Goal: Transaction & Acquisition: Purchase product/service

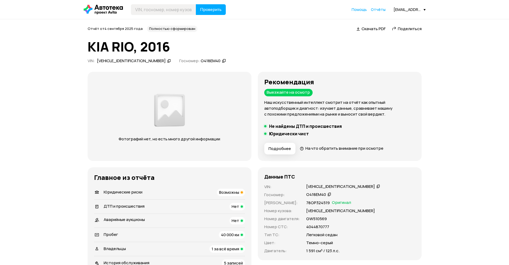
click at [376, 186] on icon at bounding box center [378, 186] width 4 height 5
drag, startPoint x: 69, startPoint y: 113, endPoint x: 76, endPoint y: 127, distance: 14.8
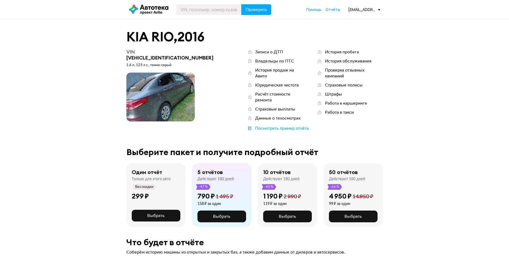
click at [153, 90] on span at bounding box center [160, 97] width 68 height 49
click at [336, 31] on div "KIA RIO , 2016" at bounding box center [254, 37] width 256 height 14
click at [155, 92] on span at bounding box center [160, 97] width 68 height 49
click at [224, 211] on button "Выбрать" at bounding box center [221, 217] width 49 height 12
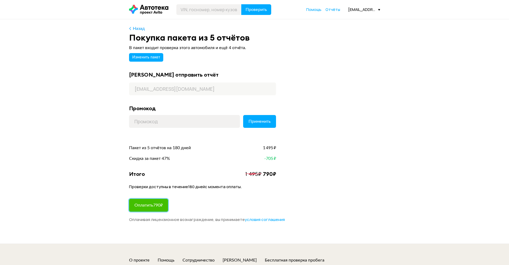
click at [163, 208] on button "Оплатить 790 ₽" at bounding box center [148, 205] width 39 height 13
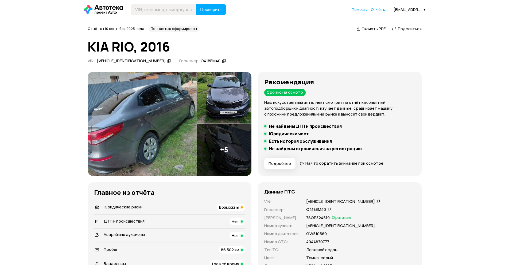
click at [141, 104] on img at bounding box center [142, 124] width 109 height 104
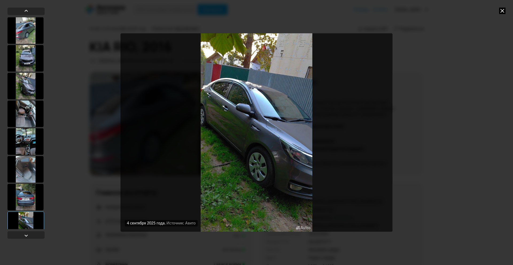
click at [439, 82] on div "[DATE] Источник: Авито [DATE] Источник: Авито [DATE] Источник: Авито [DATE] Ист…" at bounding box center [256, 132] width 513 height 265
click at [500, 11] on icon at bounding box center [502, 10] width 6 height 6
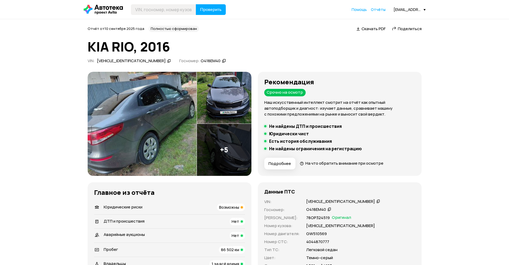
click at [408, 29] on span "Поделиться" at bounding box center [410, 29] width 24 height 6
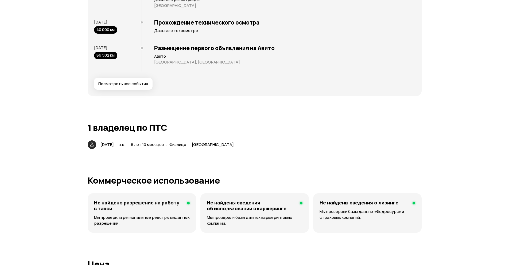
scroll to position [1041, 0]
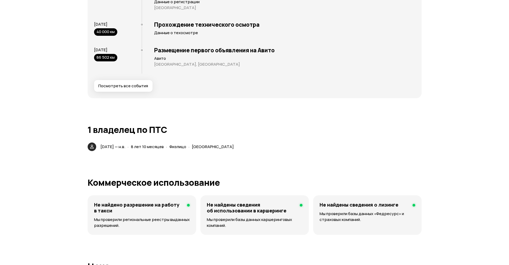
drag, startPoint x: 93, startPoint y: 49, endPoint x: 132, endPoint y: 49, distance: 38.2
click at [132, 49] on div "Последние события [DATE] Первичная регистрация Данные о регистрации [GEOGRAPHIC…" at bounding box center [254, 31] width 323 height 122
click at [163, 55] on div "Размещение первого объявления на Авито Авито [GEOGRAPHIC_DATA], [GEOGRAPHIC_DAT…" at bounding box center [277, 58] width 273 height 31
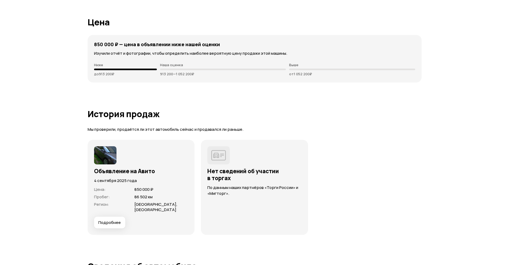
scroll to position [1308, 0]
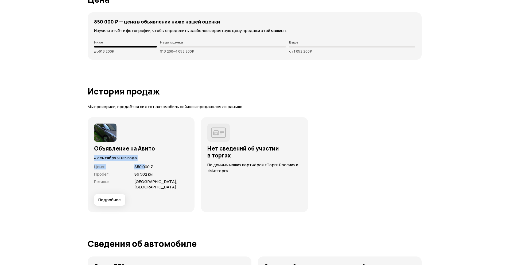
drag, startPoint x: 89, startPoint y: 155, endPoint x: 145, endPoint y: 163, distance: 57.1
click at [145, 163] on div "Объявление на Авито [DATE] Цена : 850 000 ₽ Пробег : 86 502 км Регион : [GEOGRA…" at bounding box center [141, 164] width 107 height 95
click at [162, 154] on div "4 сентября 2025 года" at bounding box center [141, 156] width 94 height 9
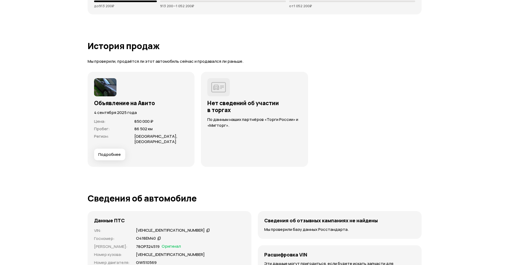
scroll to position [1361, 0]
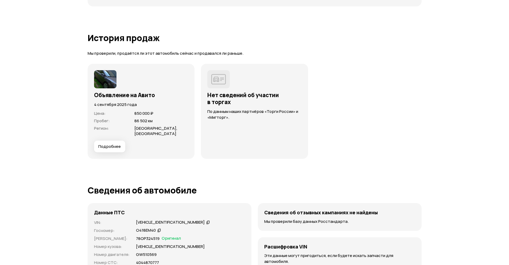
click at [116, 149] on button "Подробнее" at bounding box center [109, 147] width 31 height 12
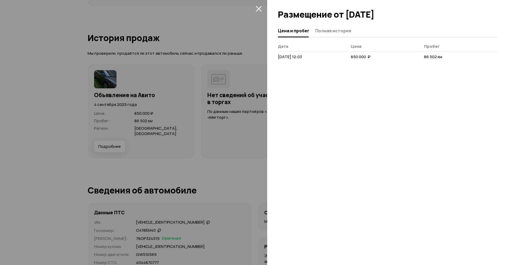
click at [53, 142] on div at bounding box center [256, 132] width 513 height 265
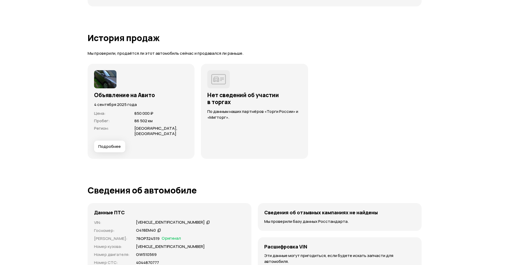
click at [107, 149] on button "Подробнее" at bounding box center [109, 147] width 31 height 12
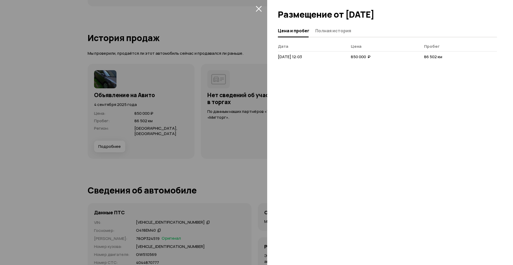
click at [296, 103] on div "Цена и пробег Полная история [PERSON_NAME] [DATE] 12:03 850 000  ₽ 86 502 км" at bounding box center [390, 145] width 246 height 241
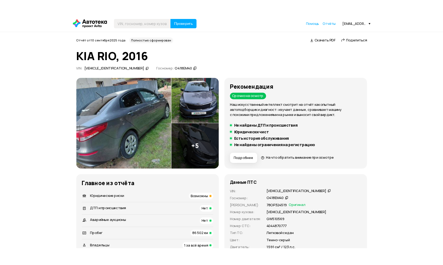
scroll to position [0, 0]
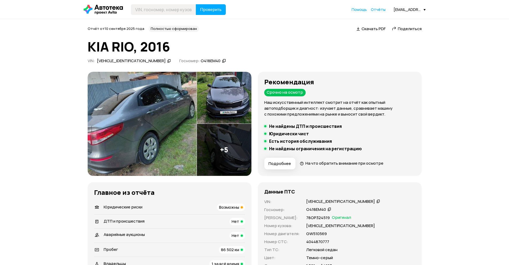
click at [402, 29] on span "Поделиться" at bounding box center [410, 29] width 24 height 6
click at [415, 29] on span "Поделиться" at bounding box center [410, 29] width 24 height 6
click at [234, 209] on span "Возможны" at bounding box center [229, 207] width 20 height 6
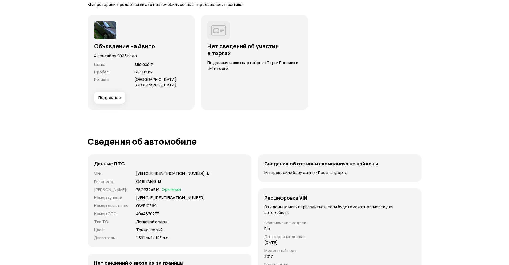
scroll to position [1411, 0]
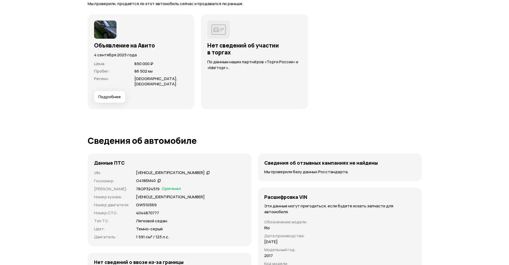
click at [108, 96] on span "Подробнее" at bounding box center [109, 96] width 22 height 5
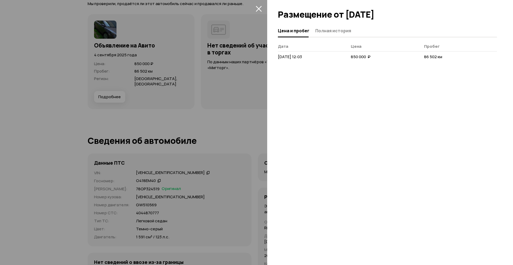
click at [342, 31] on span "Полная история" at bounding box center [333, 30] width 36 height 5
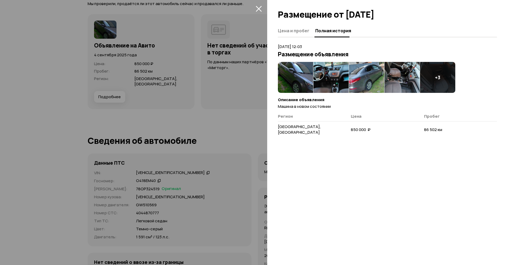
click at [432, 87] on div "+ 3" at bounding box center [437, 77] width 35 height 31
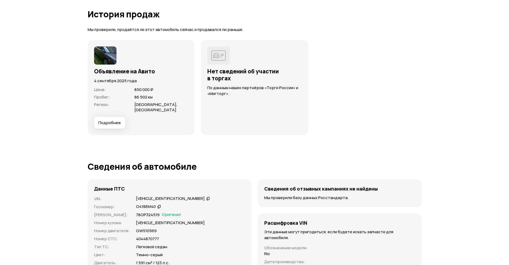
scroll to position [1384, 0]
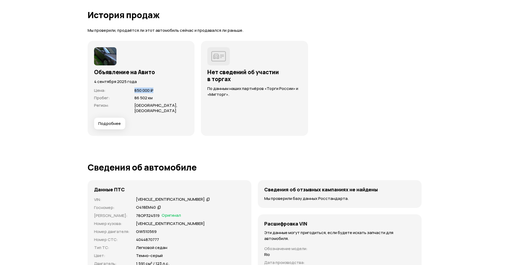
drag, startPoint x: 127, startPoint y: 89, endPoint x: 177, endPoint y: 90, distance: 50.2
click at [177, 90] on div "Цена : 850 000 ₽" at bounding box center [141, 90] width 94 height 5
click at [162, 91] on span "850 000 ₽" at bounding box center [161, 90] width 54 height 5
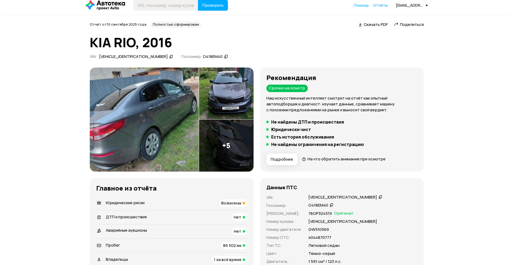
scroll to position [0, 0]
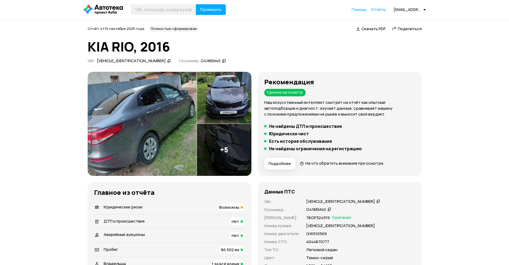
click at [152, 121] on img at bounding box center [142, 124] width 109 height 104
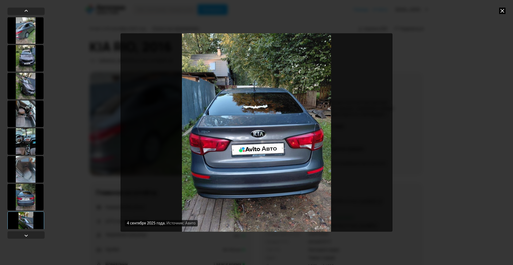
click at [447, 58] on div "[DATE] Источник: Авито [DATE] Источник: Авито [DATE] Источник: Авито [DATE] Ист…" at bounding box center [256, 132] width 513 height 265
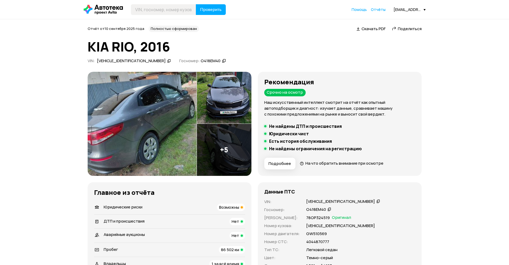
click at [157, 111] on img at bounding box center [142, 124] width 109 height 104
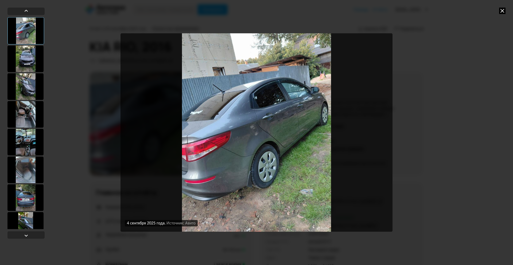
click at [24, 64] on div at bounding box center [25, 58] width 36 height 27
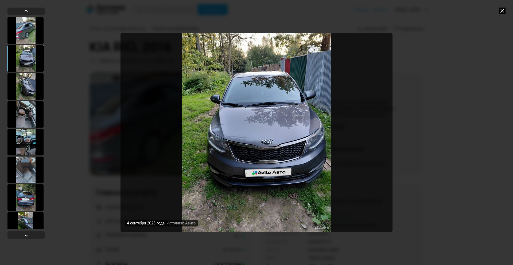
click at [24, 83] on div at bounding box center [25, 86] width 36 height 27
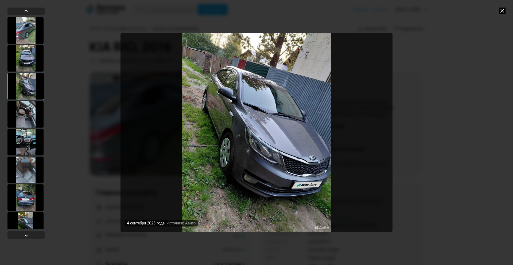
click at [24, 103] on div at bounding box center [25, 114] width 36 height 27
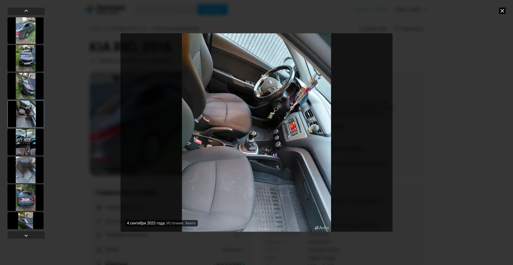
click at [25, 115] on div at bounding box center [25, 113] width 37 height 27
click at [27, 131] on div at bounding box center [25, 142] width 36 height 27
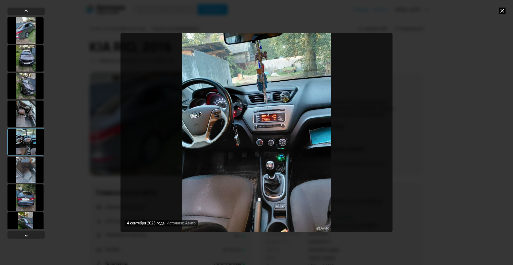
click at [30, 165] on div at bounding box center [25, 169] width 36 height 27
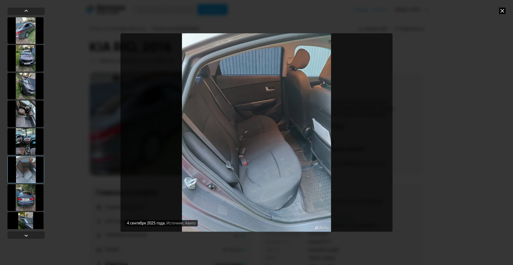
click at [37, 192] on div at bounding box center [25, 197] width 36 height 27
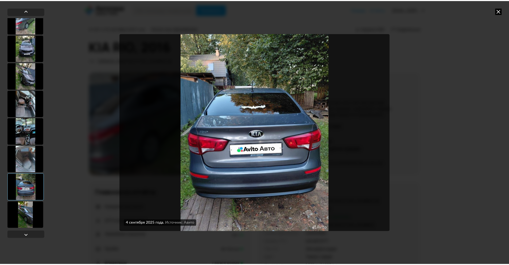
scroll to position [11, 0]
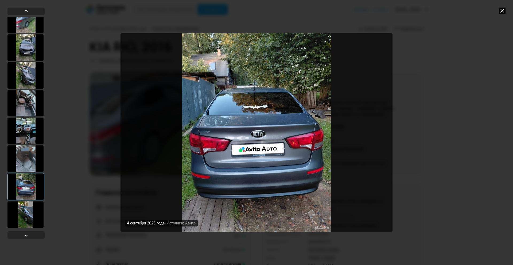
click at [27, 213] on div at bounding box center [25, 214] width 36 height 27
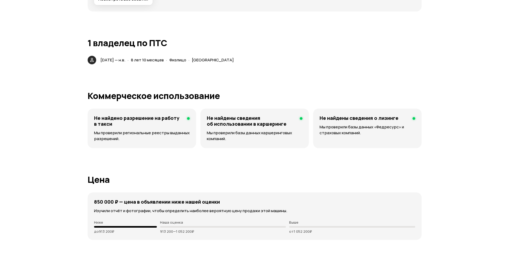
scroll to position [1121, 0]
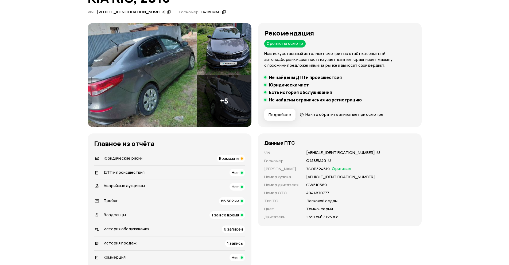
scroll to position [80, 0]
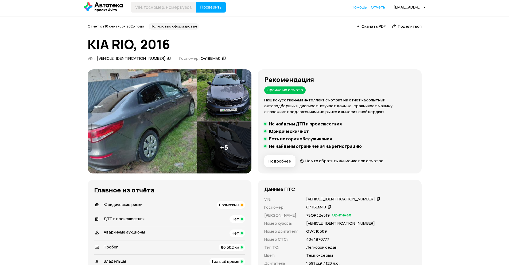
scroll to position [0, 0]
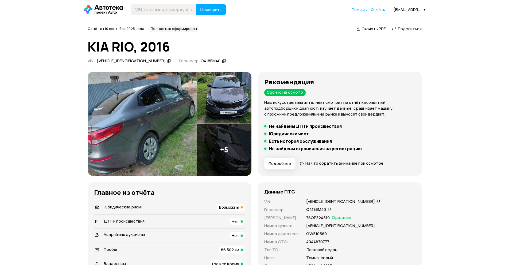
click at [157, 118] on img at bounding box center [142, 124] width 109 height 104
click at [132, 140] on img at bounding box center [142, 124] width 109 height 104
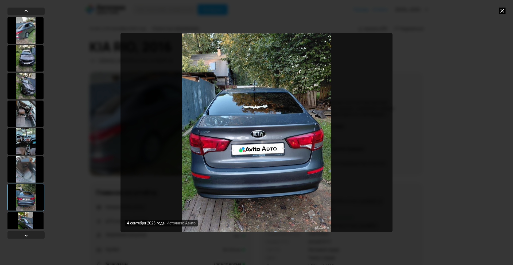
click at [421, 68] on div "[DATE] Источник: Авито [DATE] Источник: Авито [DATE] Источник: Авито [DATE] Ист…" at bounding box center [256, 132] width 513 height 265
click at [447, 37] on div "[DATE] Источник: Авито [DATE] Источник: Авито [DATE] Источник: Авито [DATE] Ист…" at bounding box center [256, 132] width 513 height 265
click at [447, 16] on div "[DATE] Источник: Авито [DATE] Источник: Авито [DATE] Источник: Авито [DATE] Ист…" at bounding box center [256, 132] width 513 height 265
click at [447, 13] on icon at bounding box center [502, 10] width 6 height 6
